Goal: Information Seeking & Learning: Learn about a topic

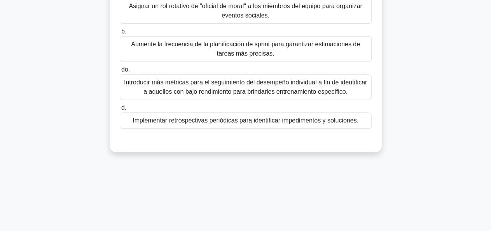
scroll to position [117, 0]
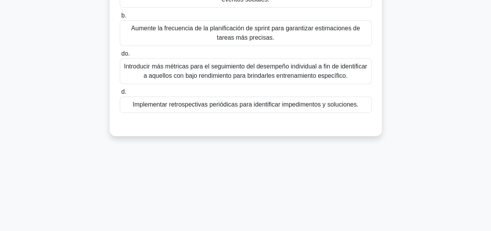
click at [225, 107] on font "Implementar retrospectivas periódicas para identificar impedimentos y solucione…" at bounding box center [246, 104] width 226 height 7
click at [120, 94] on input "d. Implementar retrospectivas periódicas para identificar impedimentos y soluci…" at bounding box center [120, 91] width 0 height 5
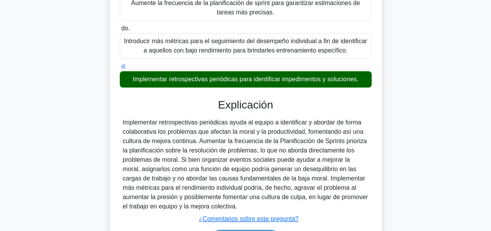
scroll to position [155, 0]
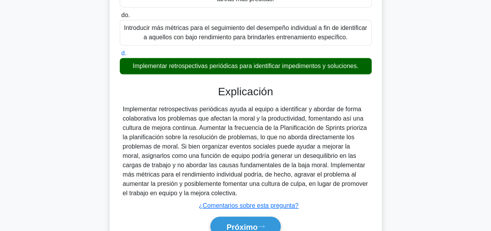
drag, startPoint x: 121, startPoint y: 107, endPoint x: 301, endPoint y: 191, distance: 198.8
click at [301, 191] on div "Implementar retrospectivas periódicas ayuda al equipo a identificar y abordar d…" at bounding box center [246, 151] width 252 height 93
copy font "Implementar retrospectivas periódicas ayuda al equipo a identificar y abordar d…"
click at [253, 224] on font "Próximo" at bounding box center [241, 226] width 31 height 9
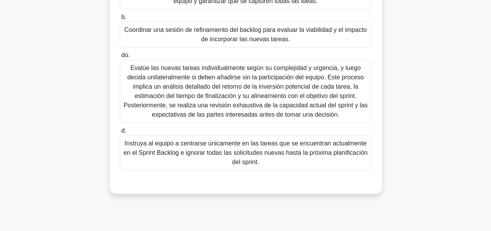
scroll to position [117, 0]
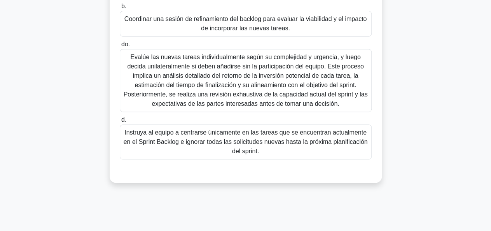
click at [180, 144] on font "Instruya al equipo a centrarse únicamente en las tareas que se encuentran actua…" at bounding box center [246, 141] width 244 height 25
click at [120, 122] on input "d. Instruya al equipo a centrarse únicamente en las tareas que se encuentran ac…" at bounding box center [120, 119] width 0 height 5
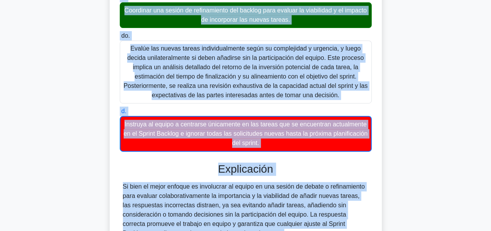
scroll to position [203, 0]
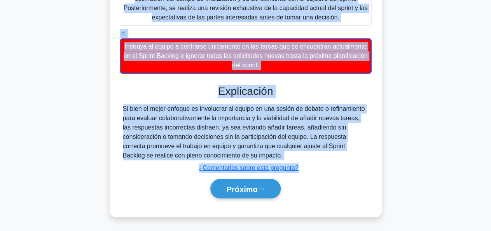
drag, startPoint x: 125, startPoint y: 60, endPoint x: 343, endPoint y: 63, distance: 217.7
click at [343, 63] on div "Eres Scrum Master y tu equipo quiere añadir tareas adicionales al Backlog del S…" at bounding box center [246, 29] width 266 height 370
copy div "Eres Scrum Master y tu equipo quiere añadir tareas adicionales al Backlog del S…"
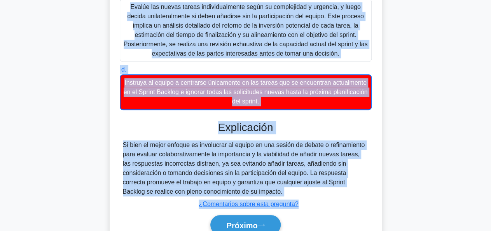
scroll to position [9, 0]
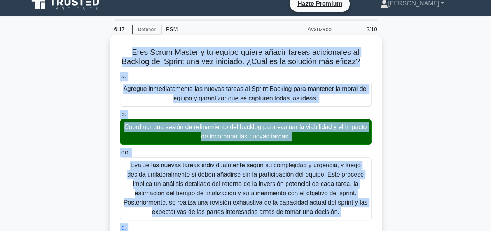
click at [272, 70] on div "Eres Scrum Master y tu equipo quiere añadir tareas adicionales al Backlog del S…" at bounding box center [246, 223] width 266 height 370
click at [168, 49] on font "Eres Scrum Master y tu equipo quiere añadir tareas adicionales al Backlog del S…" at bounding box center [241, 57] width 239 height 18
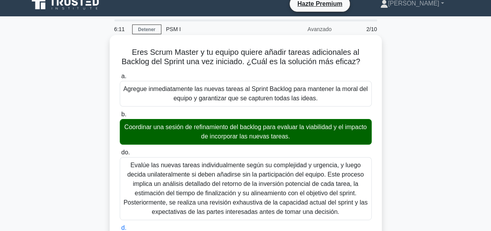
drag, startPoint x: 126, startPoint y: 126, endPoint x: 273, endPoint y: 127, distance: 147.3
click at [273, 127] on font "Coordinar una sesión de refinamiento del backlog para evaluar la viabilidad y e…" at bounding box center [245, 131] width 245 height 19
copy font "Coordinar una sesión de refinamiento del backlog"
click at [315, 128] on font "Coordinar una sesión de refinamiento del backlog para evaluar la viabilidad y e…" at bounding box center [245, 132] width 242 height 16
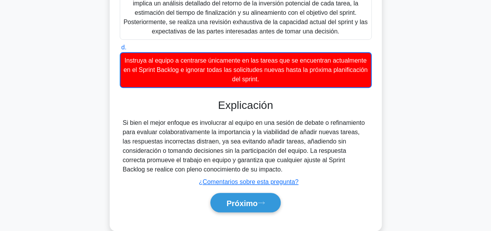
scroll to position [203, 0]
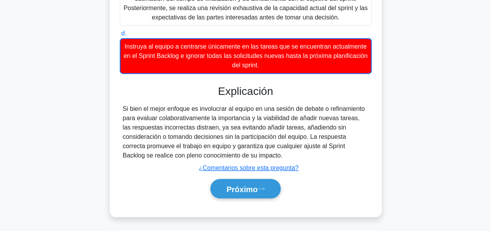
click at [238, 178] on div "Próximo" at bounding box center [246, 189] width 252 height 26
click at [241, 183] on button "Próximo" at bounding box center [245, 189] width 70 height 20
click at [242, 190] on font "Próximo" at bounding box center [241, 189] width 31 height 9
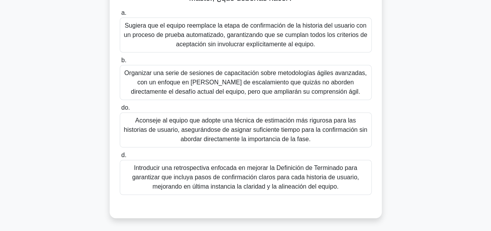
scroll to position [77, 0]
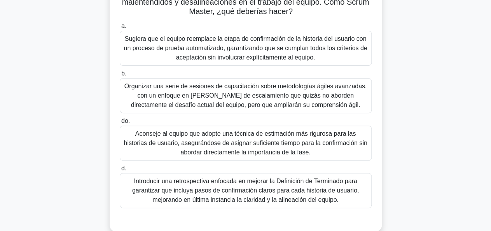
click at [175, 48] on font "Sugiera que el equipo reemplace la etapa de confirmación de la historia del usu…" at bounding box center [245, 47] width 243 height 25
click at [120, 29] on input "a. Sugiera que el equipo reemplace la etapa de confirmación de la historia del …" at bounding box center [120, 26] width 0 height 5
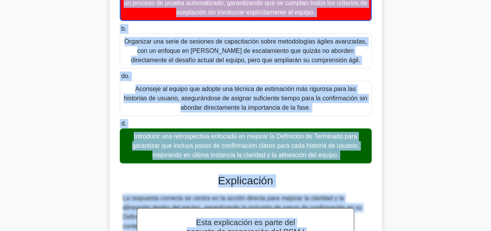
scroll to position [198, 0]
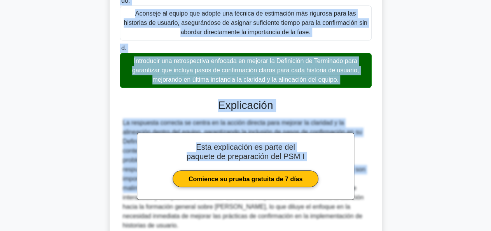
drag, startPoint x: 129, startPoint y: 63, endPoint x: 355, endPoint y: 84, distance: 226.8
click at [355, 84] on div "Has notado que un equipo suele omitir o apresurar la etapa de Confirmación desp…" at bounding box center [246, 65] width 266 height 435
copy div "Has notado que un equipo suele omitir o apresurar la etapa de Confirmación desp…"
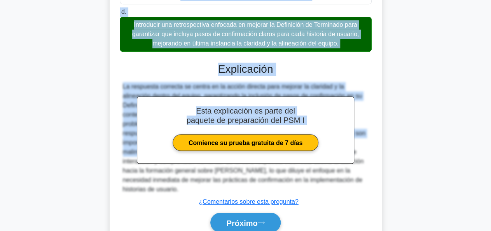
scroll to position [268, 0]
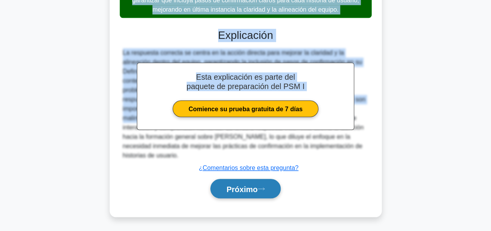
click at [249, 184] on font "Próximo" at bounding box center [241, 188] width 31 height 9
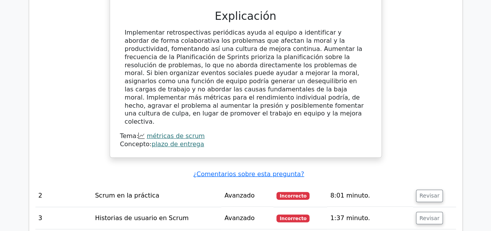
scroll to position [894, 0]
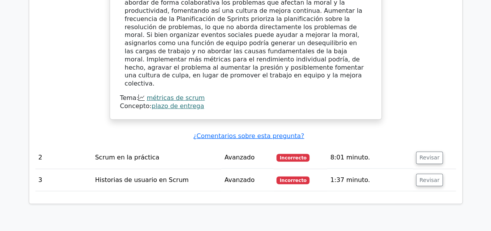
click at [238, 176] on font "Avanzado" at bounding box center [239, 179] width 30 height 7
click at [438, 169] on td "Revisar" at bounding box center [434, 180] width 43 height 22
click at [427, 174] on button "Revisar" at bounding box center [429, 180] width 27 height 12
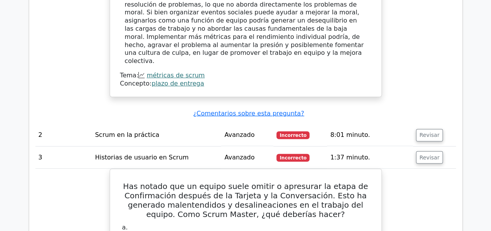
scroll to position [855, 0]
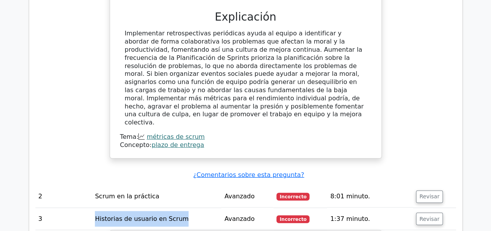
drag, startPoint x: 179, startPoint y: 158, endPoint x: 95, endPoint y: 160, distance: 84.0
click at [95, 208] on td "Historias de usuario en Scrum" at bounding box center [156, 219] width 129 height 22
copy font "Historias de usuario en Scrum"
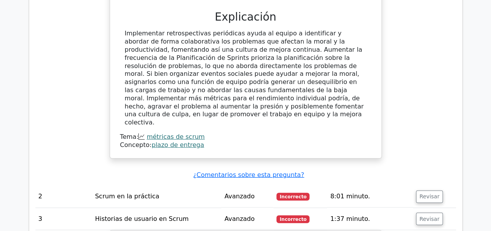
click at [137, 192] on font "Scrum en la práctica" at bounding box center [127, 195] width 64 height 7
drag, startPoint x: 154, startPoint y: 134, endPoint x: 97, endPoint y: 135, distance: 56.8
click at [97, 185] on td "Scrum en la práctica" at bounding box center [156, 196] width 129 height 22
drag, startPoint x: 94, startPoint y: 136, endPoint x: 157, endPoint y: 134, distance: 63.4
click at [157, 185] on td "Scrum en la práctica" at bounding box center [156, 196] width 129 height 22
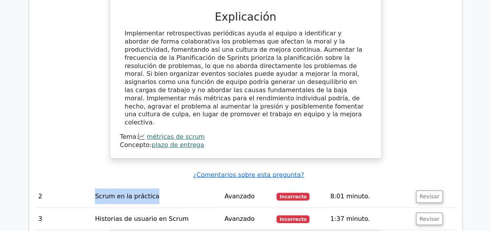
copy font "Scrum en la práctica"
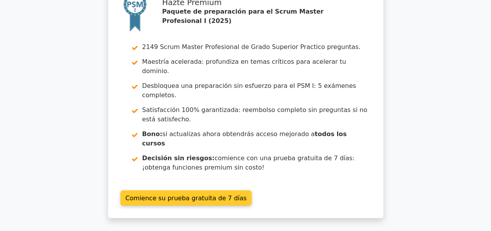
scroll to position [1614, 0]
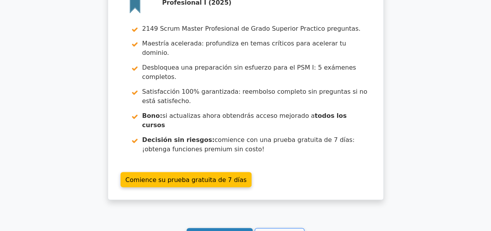
click at [237, 231] on font "Sigue practicando" at bounding box center [220, 235] width 56 height 7
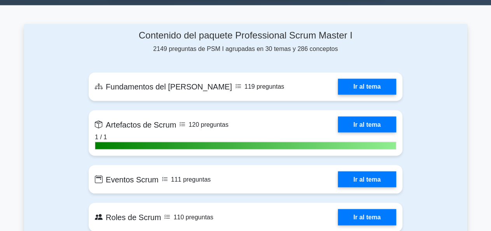
scroll to position [544, 0]
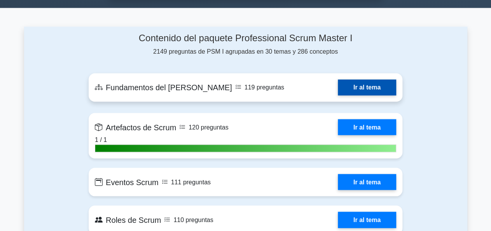
click at [338, 80] on link "Ir al tema" at bounding box center [367, 87] width 58 height 16
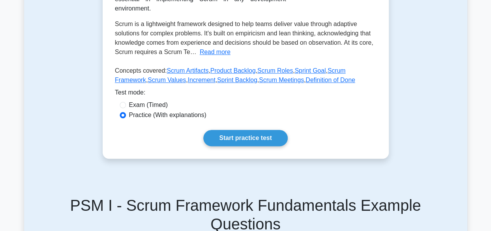
scroll to position [194, 0]
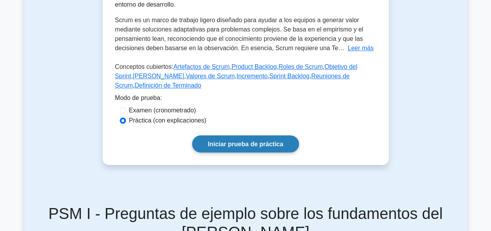
click at [243, 141] on font "Iniciar prueba de práctica" at bounding box center [245, 144] width 75 height 7
click at [127, 106] on div "Examen (cronometrado)" at bounding box center [246, 110] width 252 height 9
click at [119, 106] on div "Examen (cronometrado)" at bounding box center [245, 111] width 261 height 10
click at [121, 107] on input "Examen (cronometrado)" at bounding box center [123, 110] width 6 height 6
radio input "true"
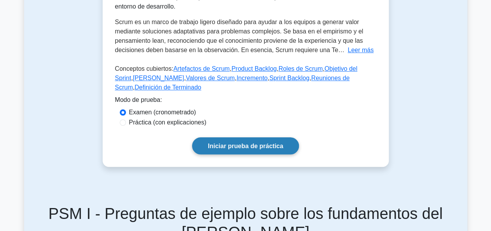
click at [238, 143] on font "Iniciar prueba de práctica" at bounding box center [245, 146] width 75 height 7
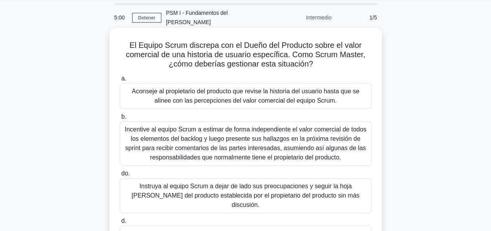
scroll to position [38, 0]
